Goal: Task Accomplishment & Management: Manage account settings

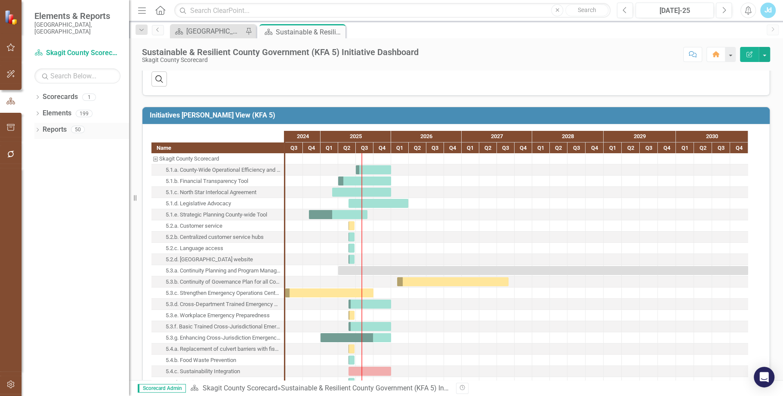
click at [49, 125] on link "Reports" at bounding box center [55, 130] width 24 height 10
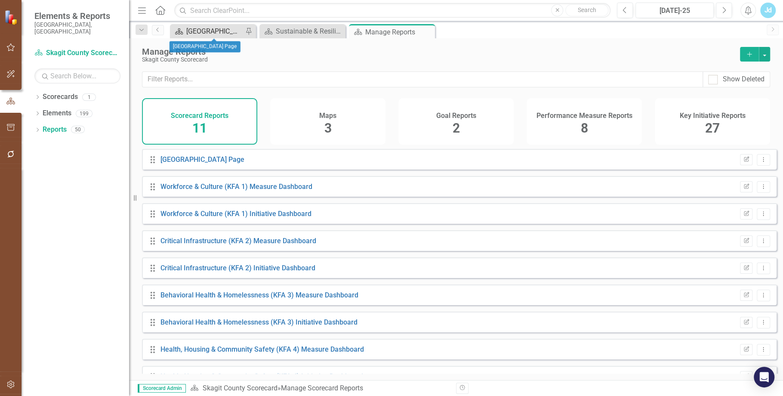
click at [204, 33] on div "[GEOGRAPHIC_DATA] Page" at bounding box center [214, 31] width 57 height 11
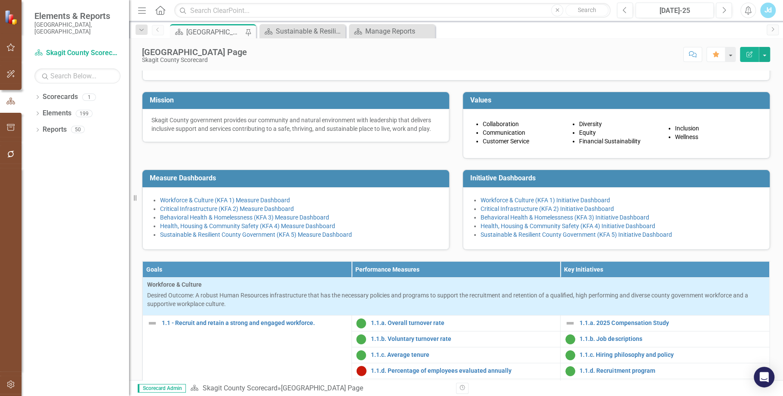
scroll to position [68, 0]
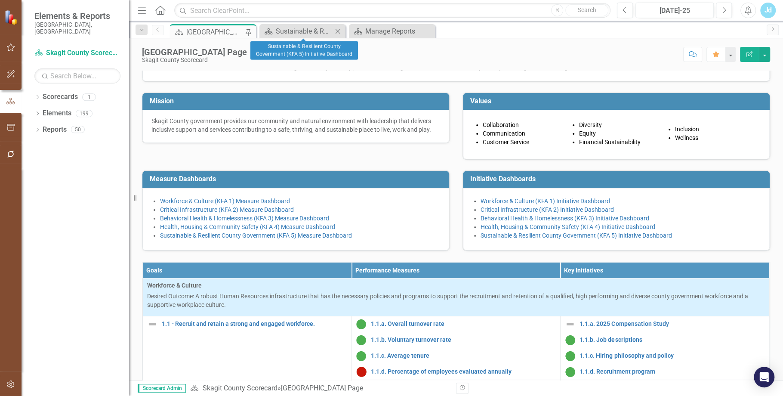
click at [334, 32] on div "Close" at bounding box center [338, 31] width 11 height 11
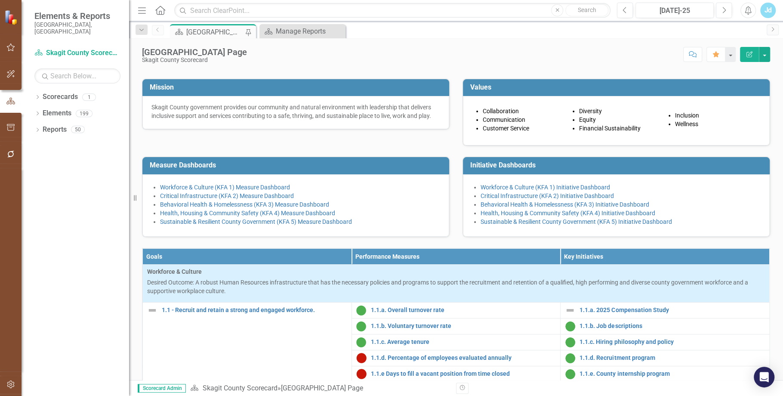
scroll to position [20, 0]
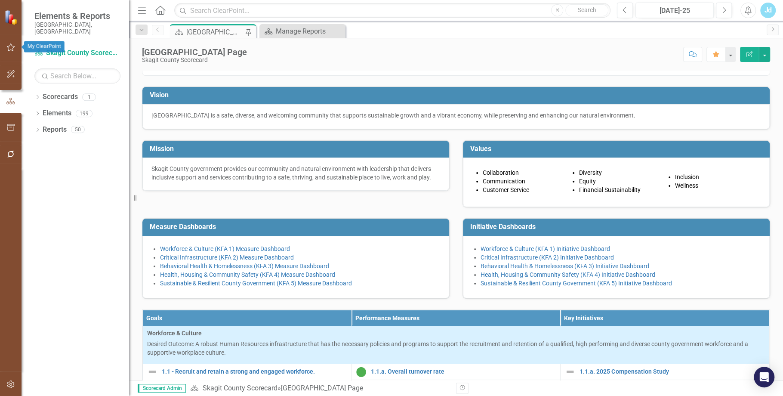
click at [10, 47] on icon "button" at bounding box center [10, 47] width 9 height 7
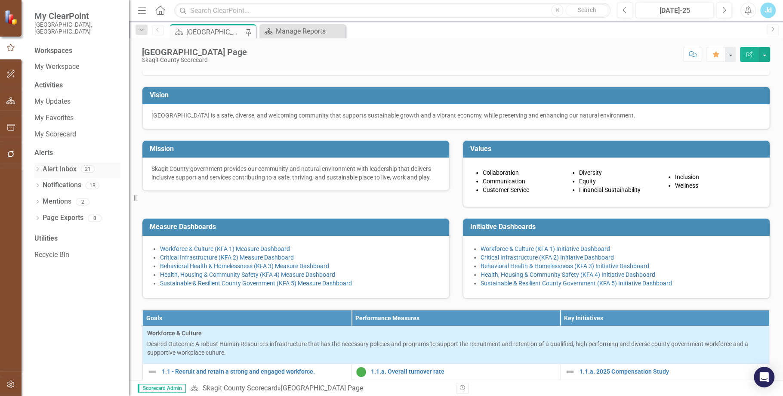
click at [67, 164] on link "Alert Inbox" at bounding box center [60, 169] width 34 height 10
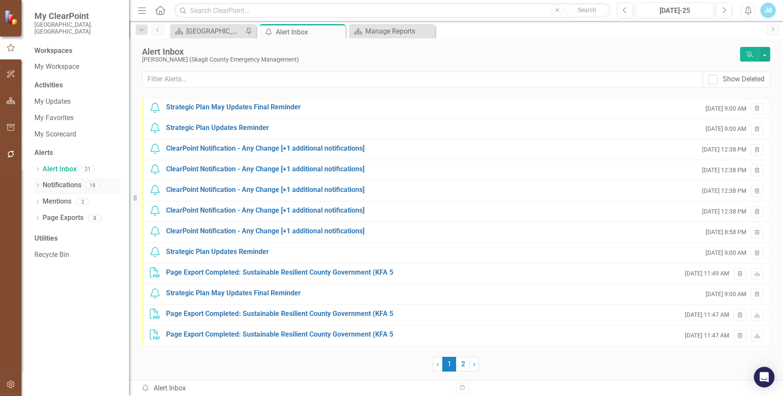
click at [63, 180] on link "Notifications" at bounding box center [62, 185] width 39 height 10
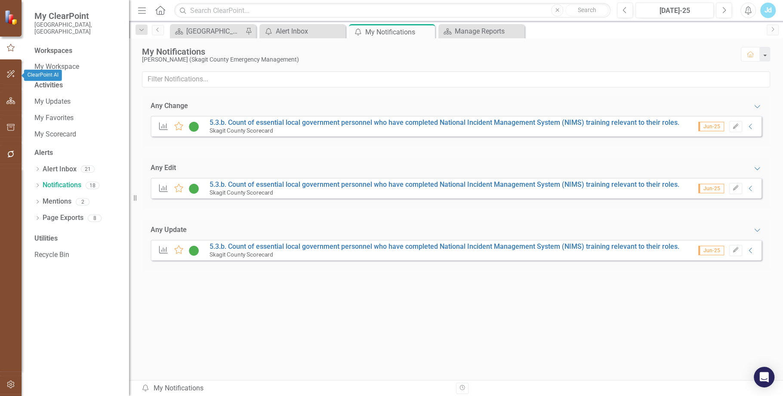
click at [9, 77] on icon "button" at bounding box center [11, 74] width 8 height 8
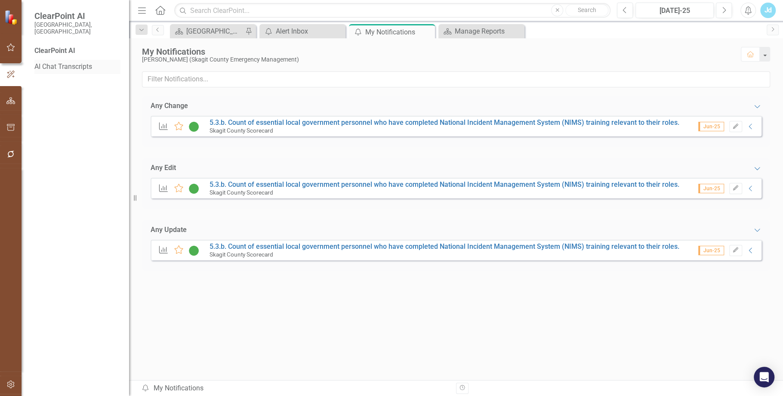
click at [69, 62] on link "AI Chat Transcripts" at bounding box center [77, 67] width 86 height 10
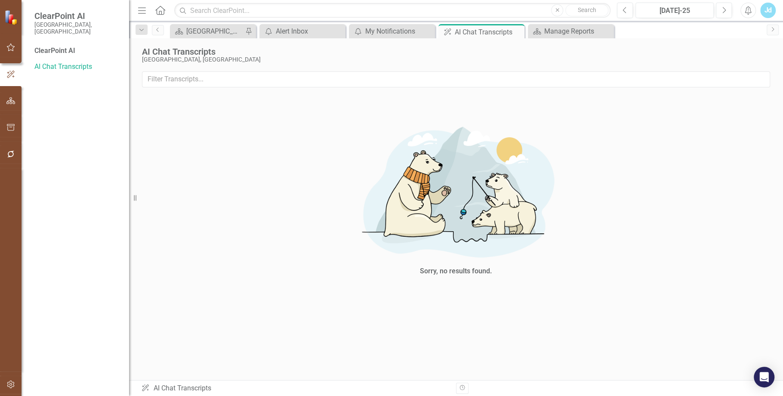
click at [227, 386] on div "ClearPoint AI AI Chat Transcripts" at bounding box center [295, 388] width 308 height 10
click at [273, 75] on input "text" at bounding box center [456, 79] width 628 height 16
click at [10, 17] on img at bounding box center [11, 17] width 15 height 15
click at [10, 155] on icon "button" at bounding box center [10, 154] width 9 height 7
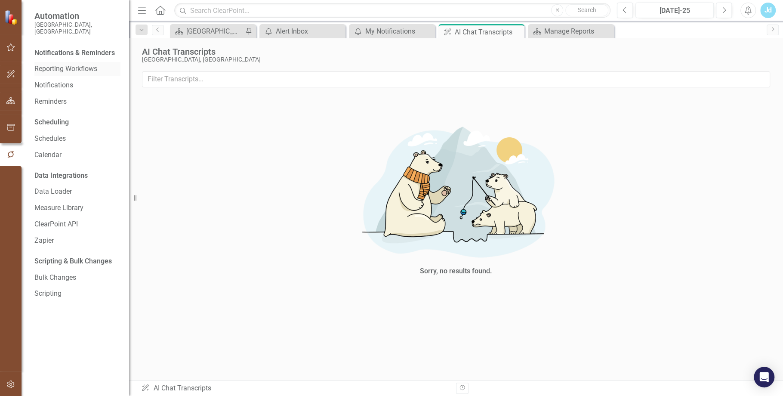
click at [65, 64] on link "Reporting Workflows" at bounding box center [77, 69] width 86 height 10
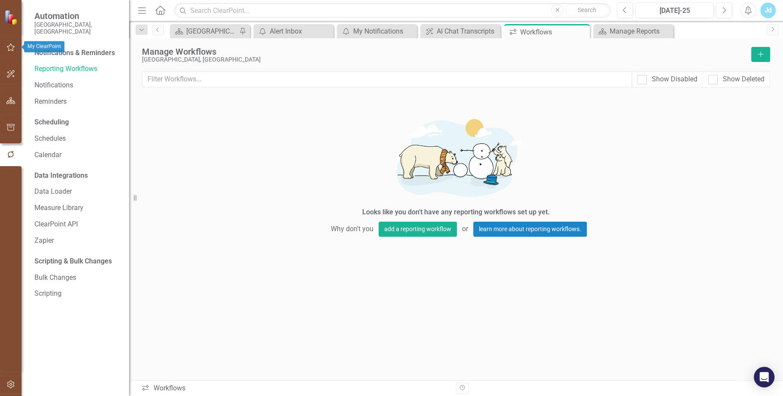
click at [15, 20] on img at bounding box center [11, 17] width 15 height 15
click at [9, 14] on img at bounding box center [11, 17] width 15 height 15
click at [10, 98] on icon "button" at bounding box center [10, 100] width 9 height 7
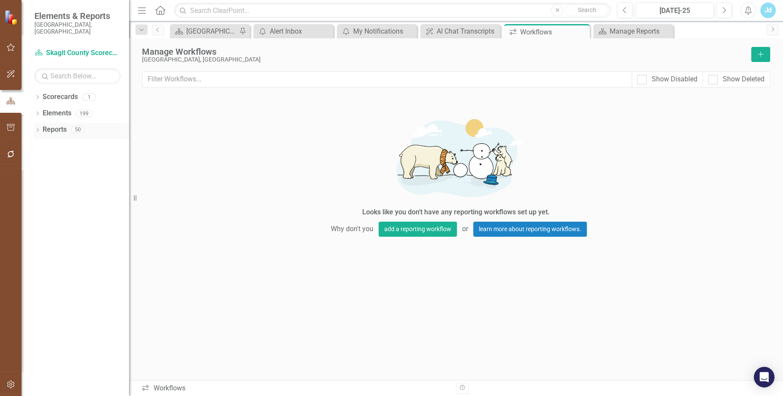
click at [57, 125] on link "Reports" at bounding box center [55, 130] width 24 height 10
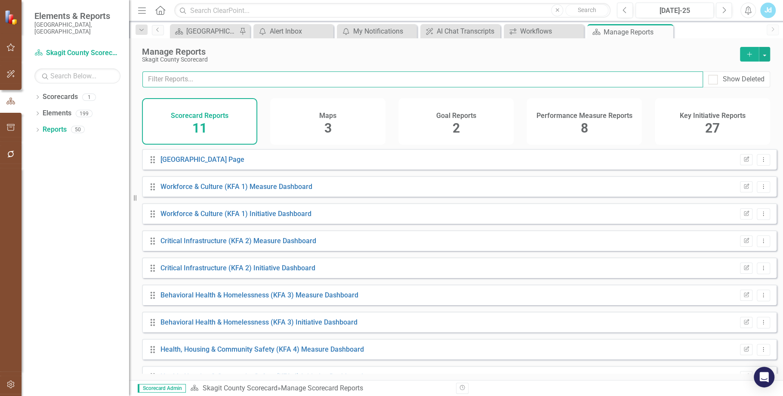
click at [362, 77] on input "text" at bounding box center [422, 79] width 561 height 16
type input "owner"
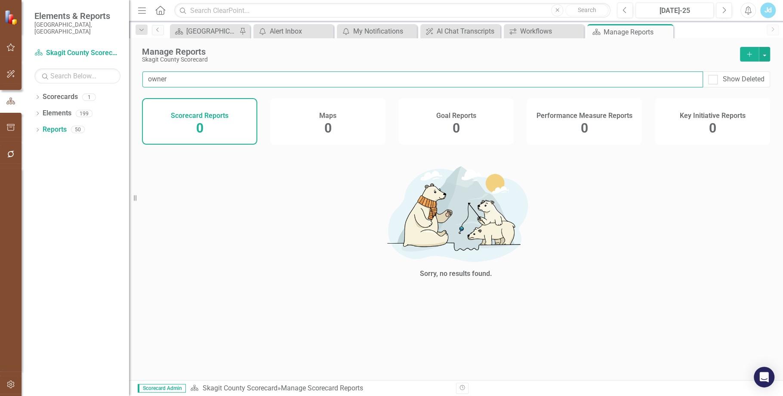
drag, startPoint x: 192, startPoint y: 81, endPoint x: 138, endPoint y: 75, distance: 54.1
click at [138, 75] on div "owner Show Deleted" at bounding box center [456, 84] width 654 height 27
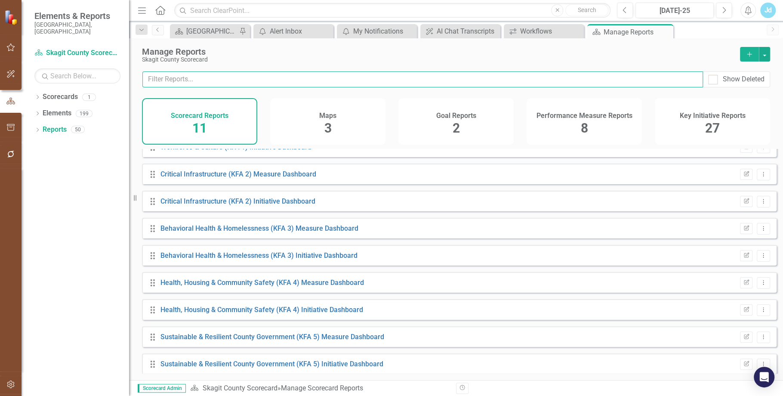
scroll to position [76, 0]
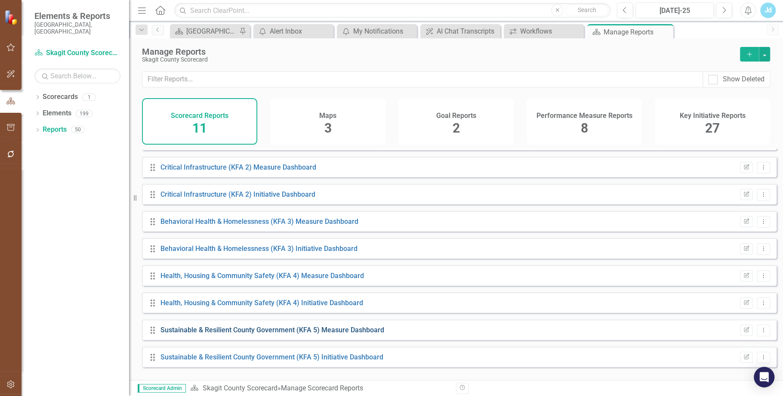
click at [272, 334] on link "Sustainable & Resilient County Government (KFA 5) Measure Dashboard" at bounding box center [272, 330] width 224 height 8
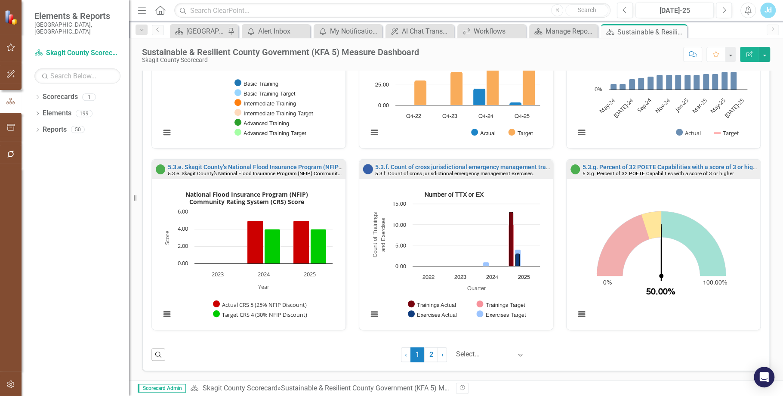
click at [750, 52] on icon "Edit Report" at bounding box center [749, 54] width 8 height 6
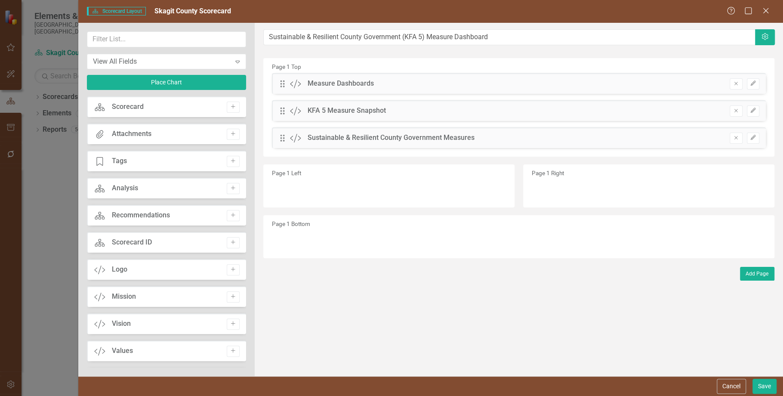
drag, startPoint x: 242, startPoint y: 122, endPoint x: 247, endPoint y: 145, distance: 23.3
click at [247, 145] on div "View All Fields Expand Place Chart Scorecard Scorecard Add Attachments Attachme…" at bounding box center [166, 199] width 176 height 353
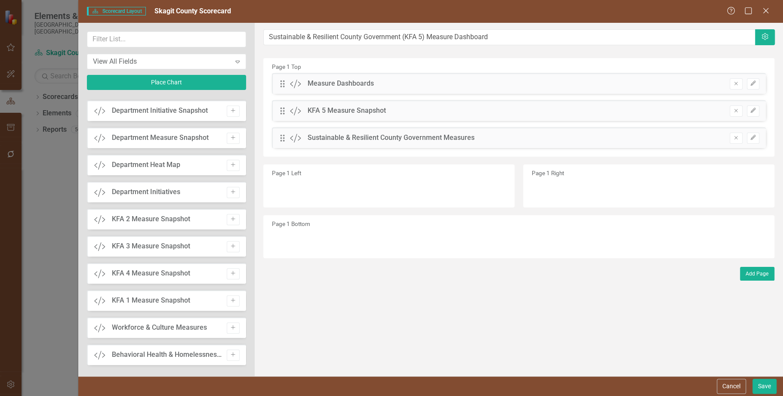
scroll to position [136, 0]
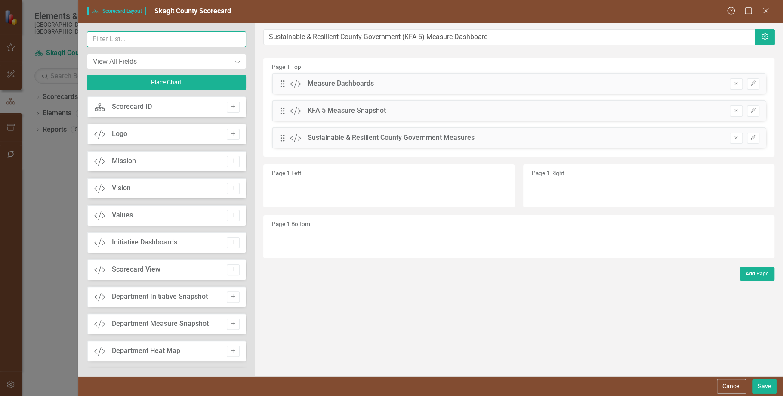
click at [124, 40] on input "text" at bounding box center [166, 39] width 159 height 16
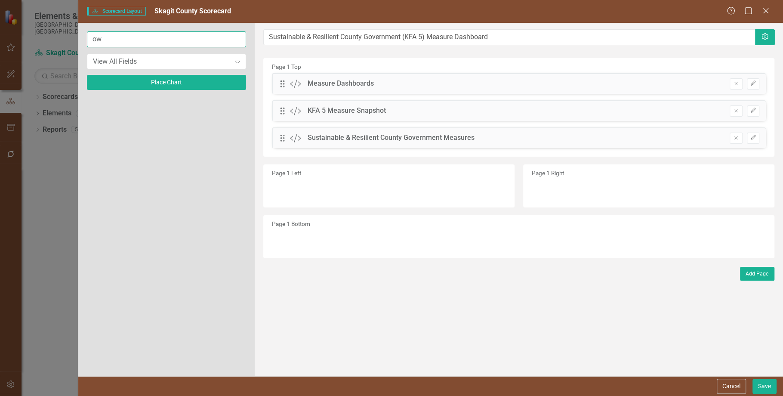
scroll to position [0, 0]
type input "owner"
click at [752, 379] on button "Save" at bounding box center [764, 386] width 24 height 15
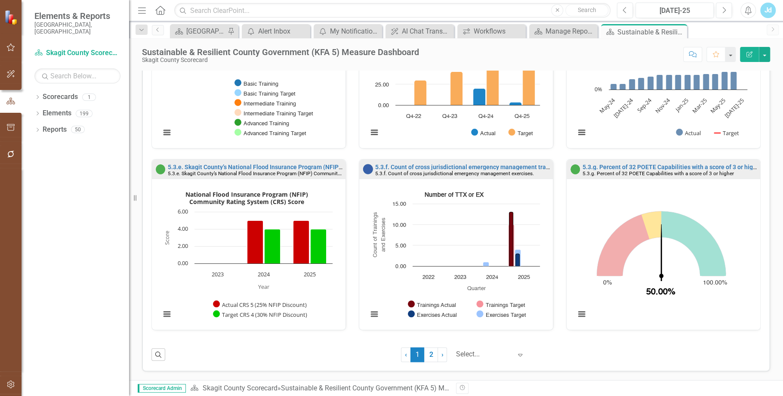
scroll to position [1, 0]
click at [429, 349] on link "2" at bounding box center [431, 354] width 14 height 15
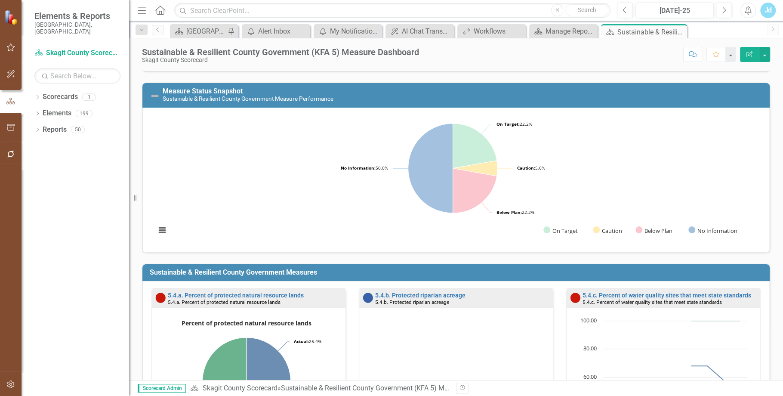
scroll to position [393, 0]
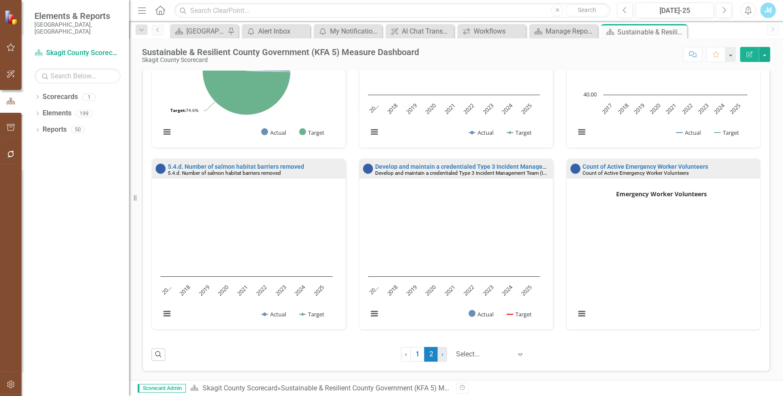
click at [439, 351] on link "› Next" at bounding box center [441, 354] width 9 height 15
click at [516, 352] on icon "Expand" at bounding box center [520, 354] width 9 height 7
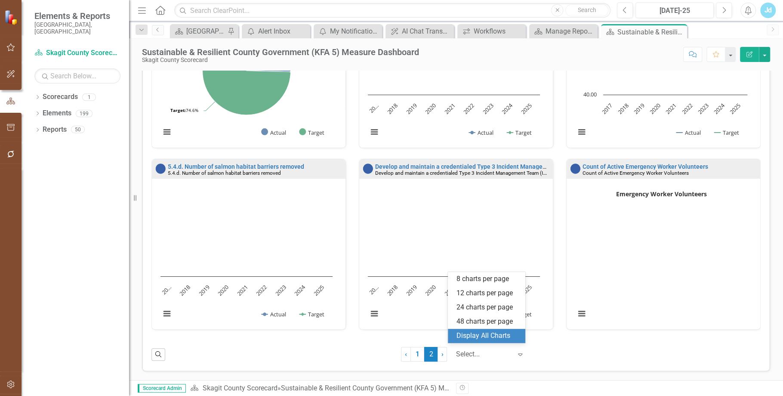
click at [499, 339] on div "Display All Charts" at bounding box center [488, 336] width 64 height 10
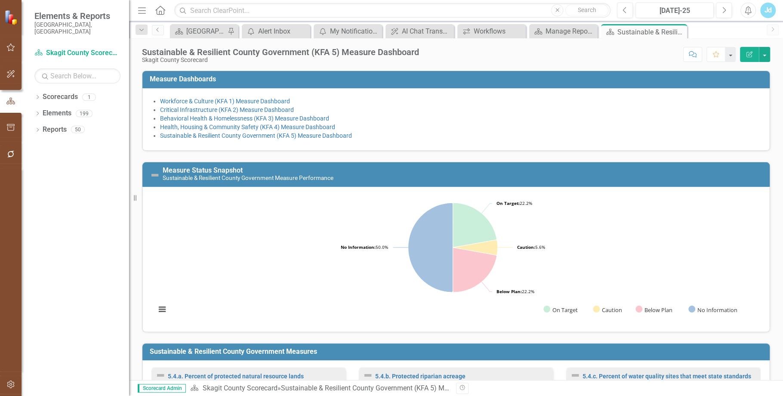
scroll to position [385, 0]
